Goal: Check status: Check status

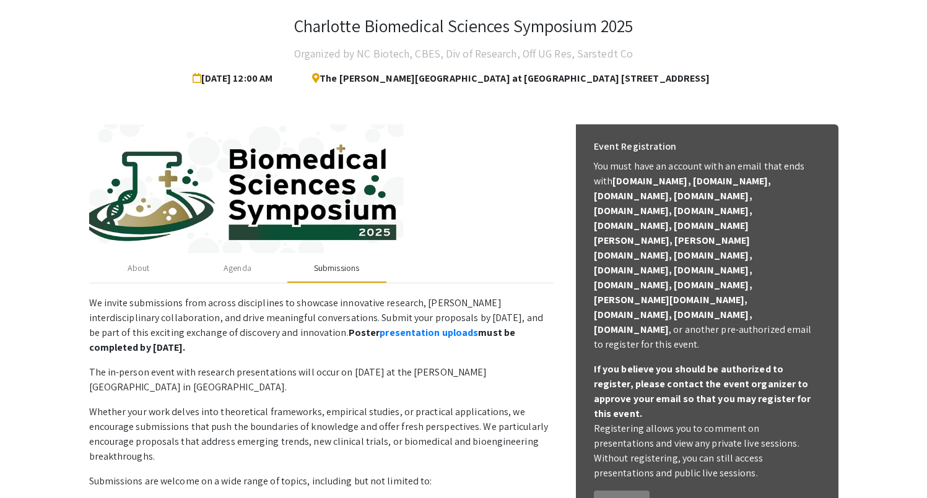
scroll to position [61, 0]
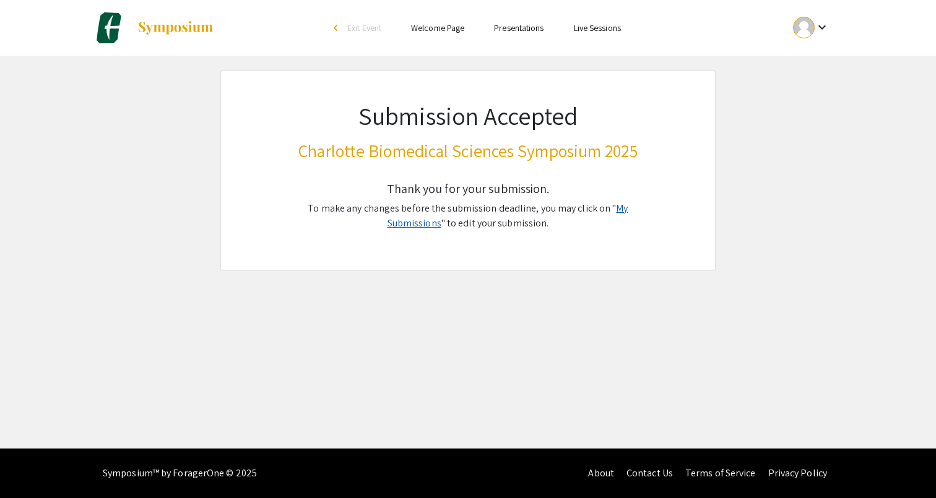
click at [615, 211] on link "My Submissions" at bounding box center [508, 216] width 241 height 28
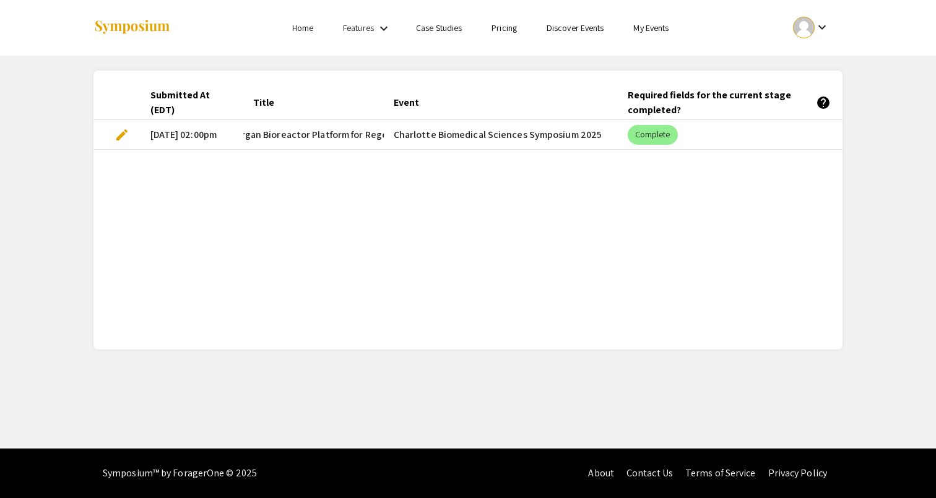
scroll to position [0, 256]
click at [390, 147] on mat-cell "Charlotte Biomedical Sciences Symposium 2025" at bounding box center [501, 135] width 234 height 30
click at [500, 144] on mat-cell "Charlotte Biomedical Sciences Symposium 2025" at bounding box center [501, 135] width 234 height 30
click at [654, 139] on mat-chip "Complete" at bounding box center [653, 135] width 50 height 20
